Goal: Navigation & Orientation: Find specific page/section

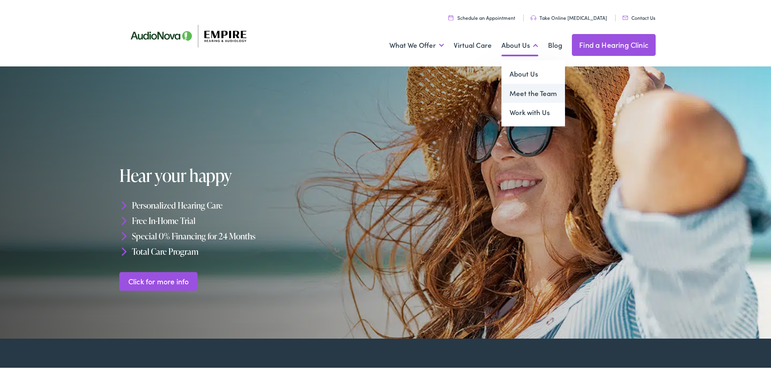
click at [514, 94] on link "Meet the Team" at bounding box center [533, 91] width 64 height 19
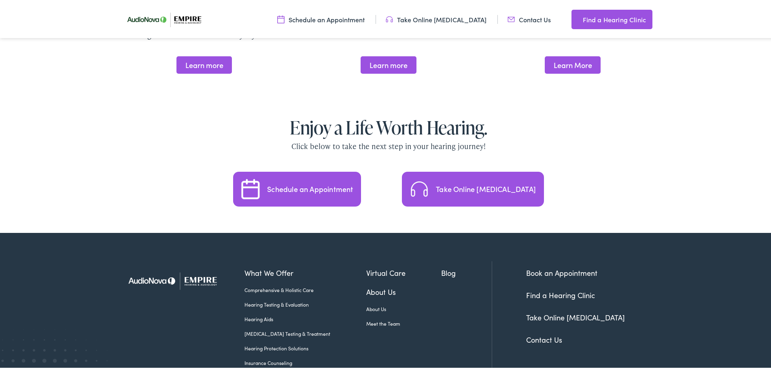
scroll to position [1707, 0]
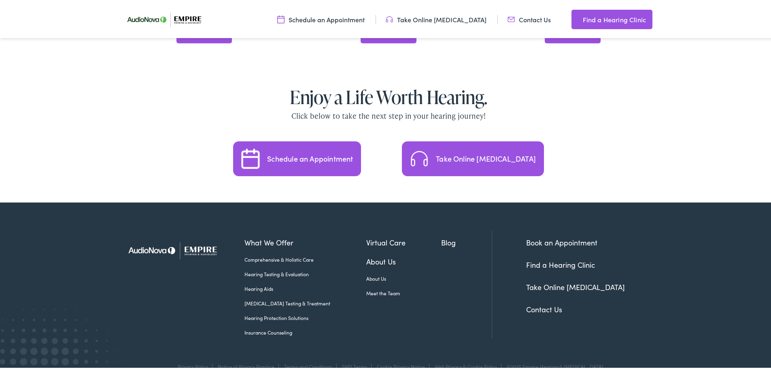
click at [366, 273] on link "About Us" at bounding box center [403, 276] width 75 height 7
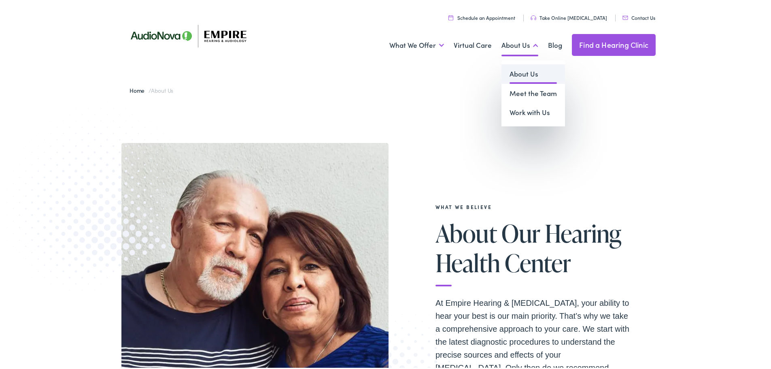
click at [516, 73] on link "About Us" at bounding box center [533, 72] width 64 height 19
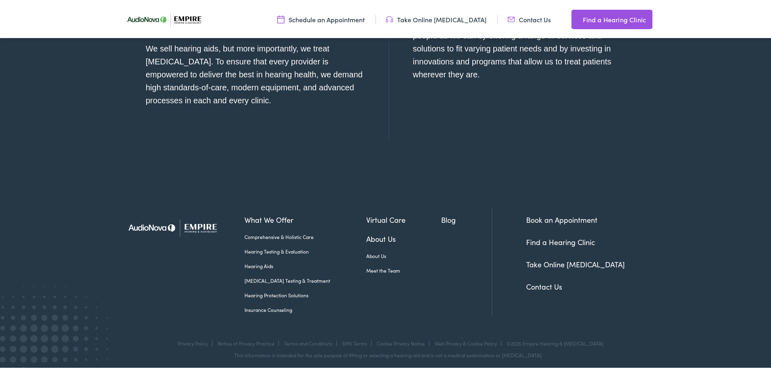
scroll to position [949, 0]
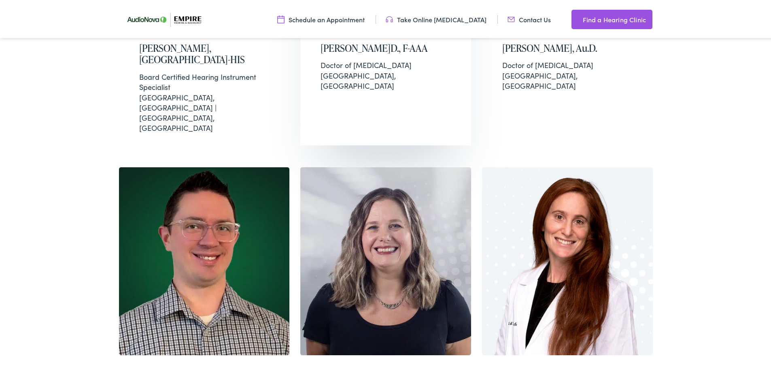
scroll to position [612, 0]
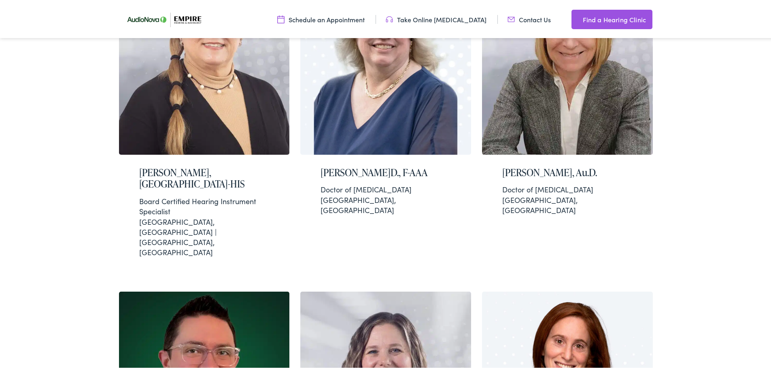
click at [529, 19] on link "Contact Us" at bounding box center [528, 17] width 43 height 9
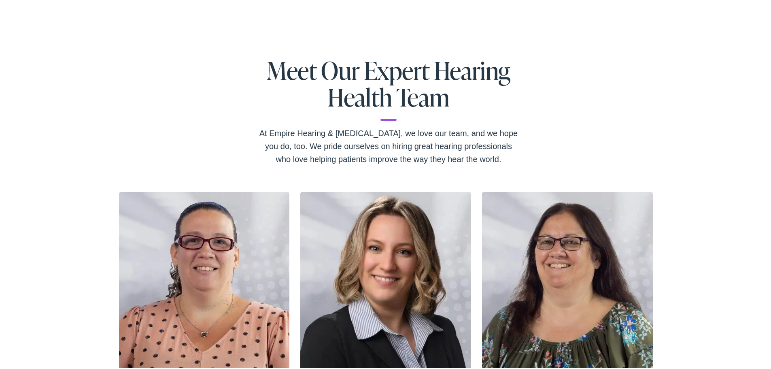
scroll to position [0, 0]
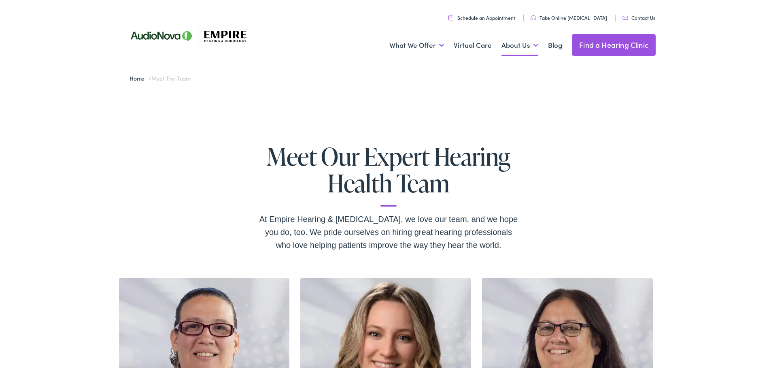
click at [223, 36] on img at bounding box center [194, 33] width 146 height 51
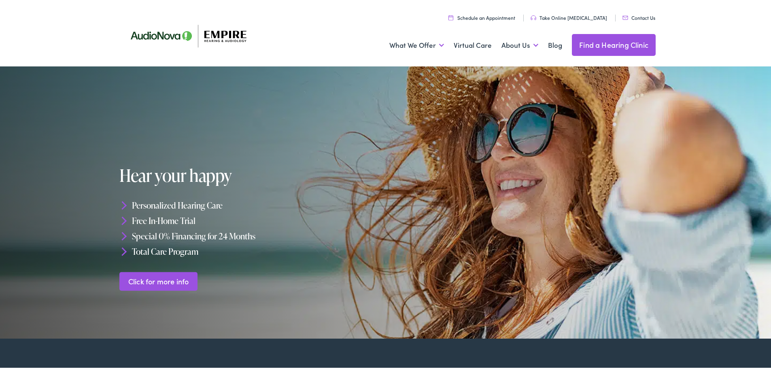
click at [182, 281] on link "Click for more info" at bounding box center [158, 279] width 78 height 19
